Goal: Information Seeking & Learning: Learn about a topic

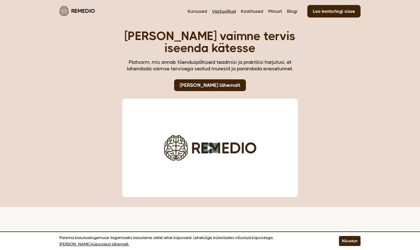
click at [232, 13] on link "Vastuvõtud" at bounding box center [224, 11] width 24 height 7
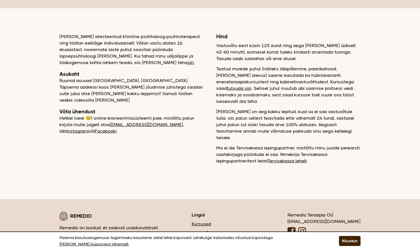
scroll to position [41, 0]
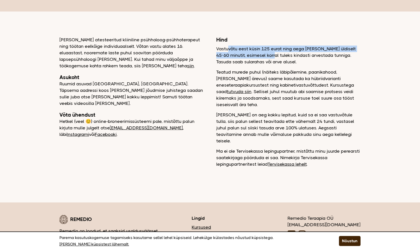
drag, startPoint x: 227, startPoint y: 49, endPoint x: 268, endPoint y: 56, distance: 41.8
click at [268, 56] on p "Vastuvõtu eest küsin 125 eurot ning aega [PERSON_NAME] üldiselt 45-60 minutit, …" at bounding box center [288, 56] width 144 height 20
click at [276, 51] on p "Vastuvõtu eest küsin 125 eurot ning aega [PERSON_NAME] üldiselt 45-60 minutit, …" at bounding box center [288, 56] width 144 height 20
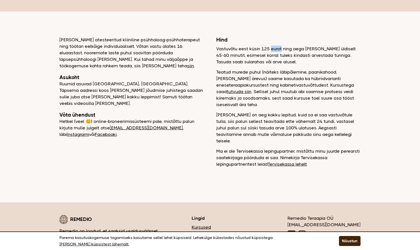
click at [276, 51] on p "Vastuvõtu eest küsin 125 eurot ning aega [PERSON_NAME] üldiselt 45-60 minutit, …" at bounding box center [288, 56] width 144 height 20
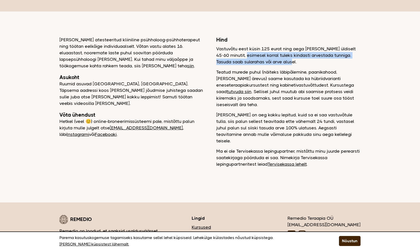
drag, startPoint x: 238, startPoint y: 55, endPoint x: 291, endPoint y: 61, distance: 53.2
click at [291, 61] on p "Vastuvõtu eest küsin 125 eurot ning aega [PERSON_NAME] üldiselt 45-60 minutit, …" at bounding box center [288, 56] width 144 height 20
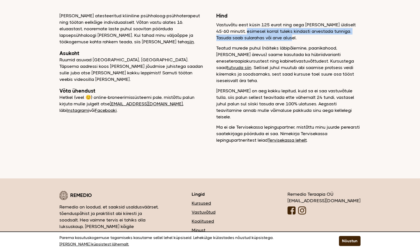
scroll to position [65, 0]
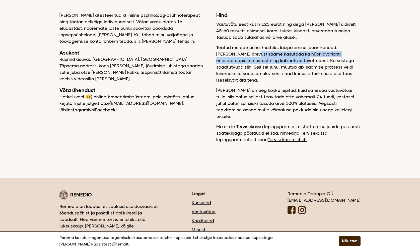
drag, startPoint x: 242, startPoint y: 52, endPoint x: 273, endPoint y: 58, distance: 31.7
click at [273, 58] on p "Teatud murede puhul (näiteks läbipõlemine, paanikahood, [PERSON_NAME] ärevus) s…" at bounding box center [288, 63] width 144 height 39
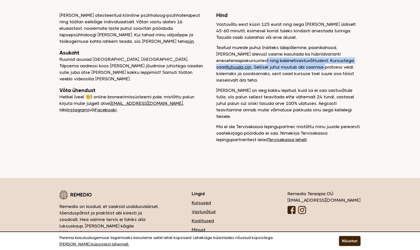
drag, startPoint x: 273, startPoint y: 58, endPoint x: 271, endPoint y: 69, distance: 11.0
click at [270, 69] on p "Teatud murede puhul (näiteks läbipõlemine, paanikahood, [PERSON_NAME] ärevus) s…" at bounding box center [288, 63] width 144 height 39
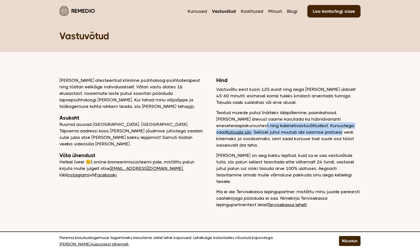
scroll to position [-3, 0]
